Goal: Navigation & Orientation: Go to known website

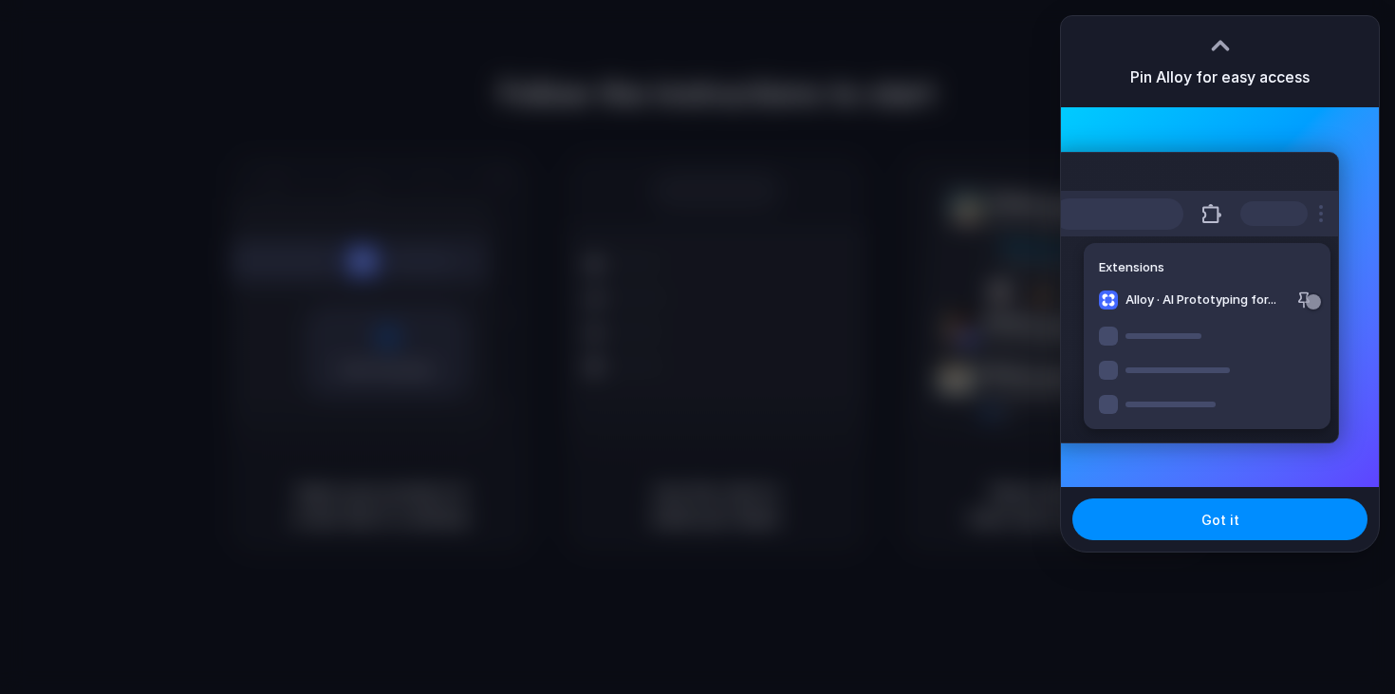
click at [1217, 50] on div at bounding box center [1220, 45] width 28 height 28
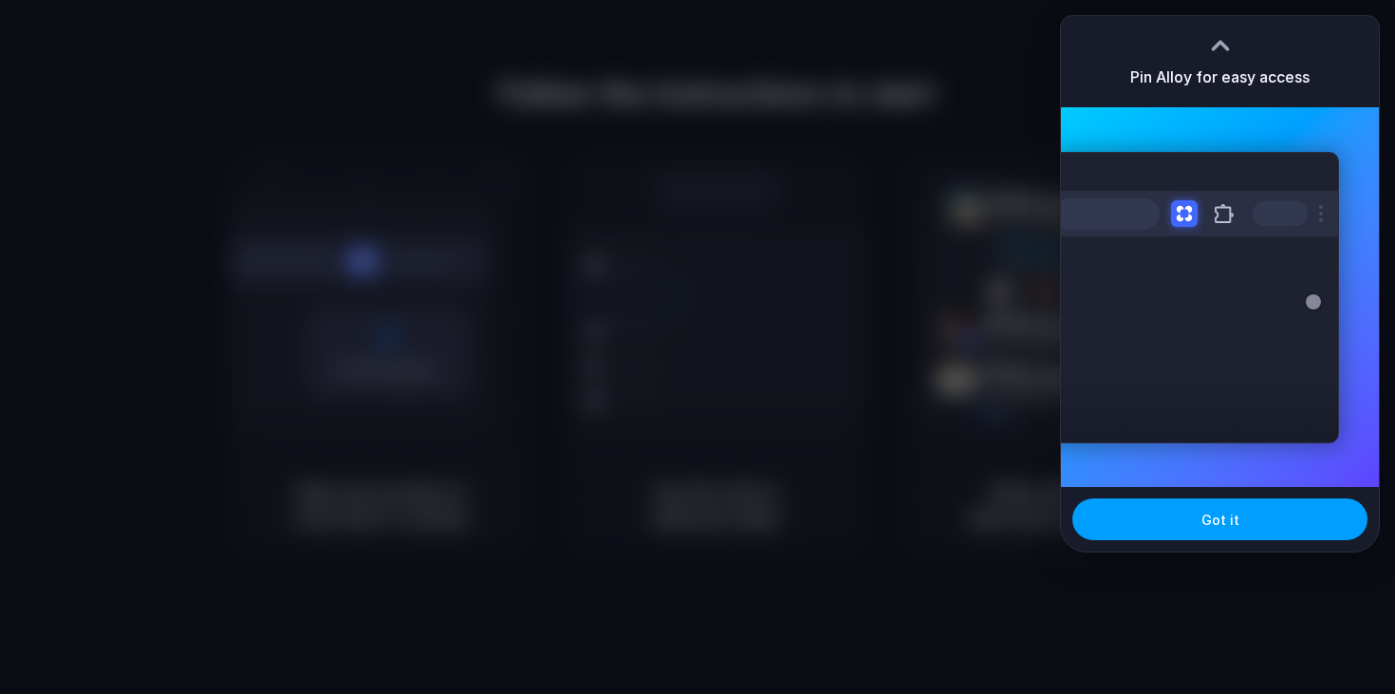
click at [1237, 522] on button "Got it" at bounding box center [1219, 519] width 295 height 42
